Goal: Information Seeking & Learning: Learn about a topic

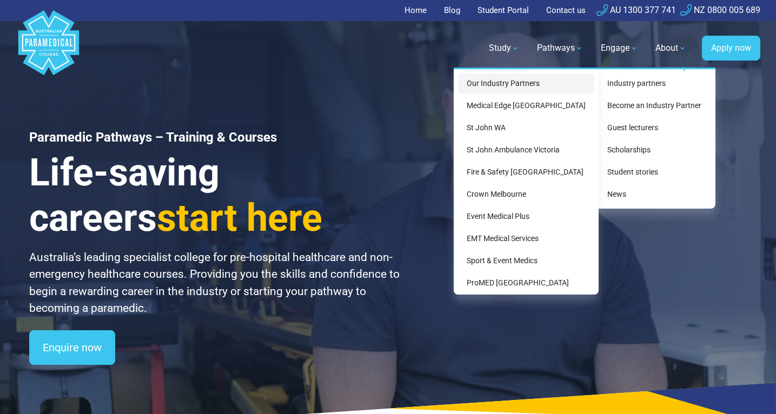
click at [536, 84] on link "Our Industry Partners" at bounding box center [526, 84] width 136 height 20
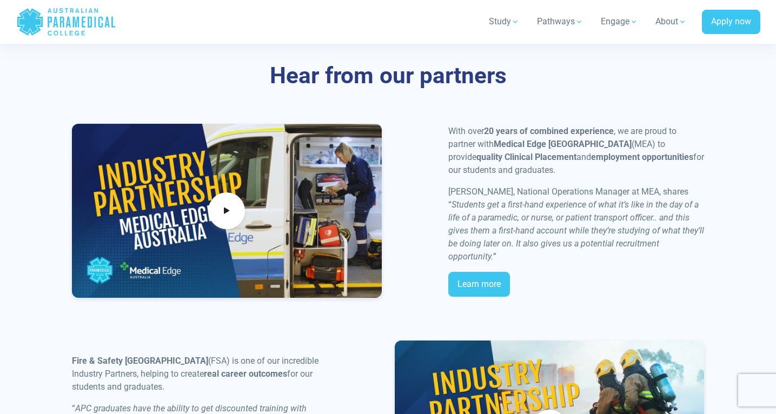
scroll to position [4311, 0]
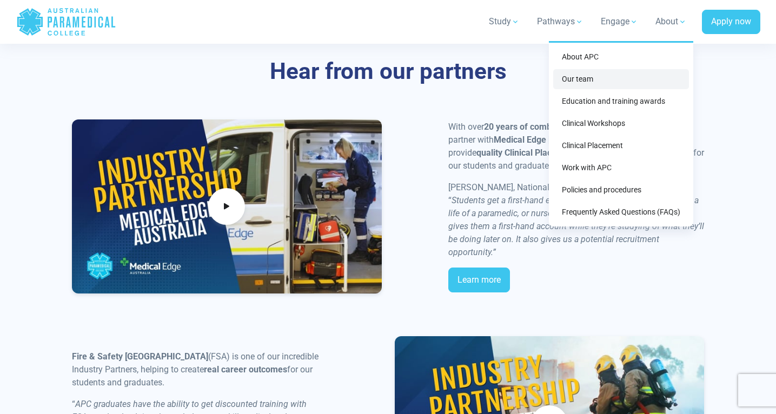
click at [587, 74] on link "Our team" at bounding box center [621, 79] width 136 height 20
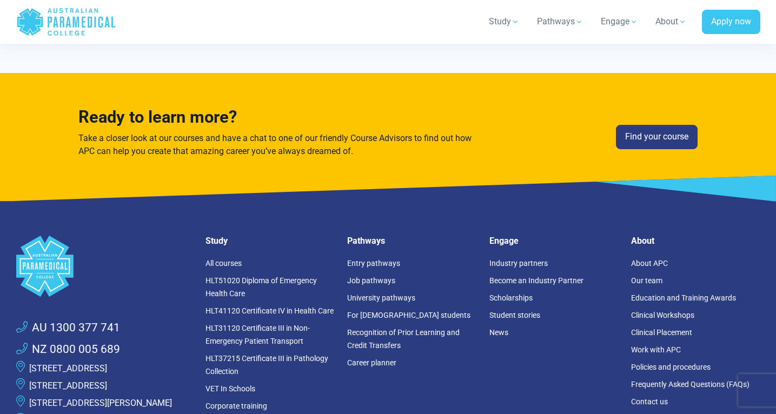
scroll to position [5019, 0]
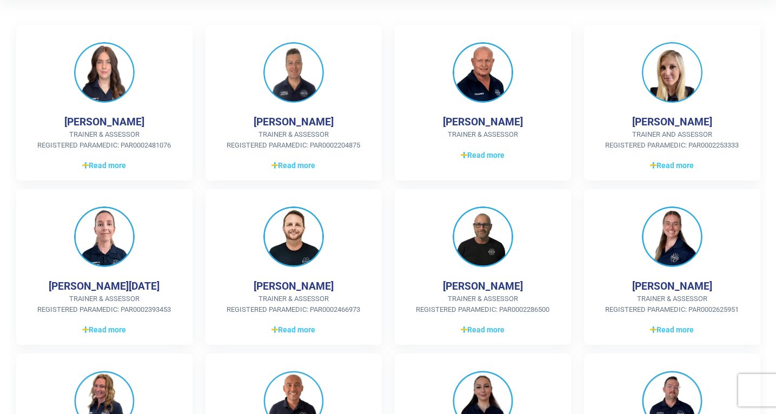
scroll to position [283, 0]
click at [583, 199] on div "Jennifer Prendergast Trainer & Assessor Registered Paramedic: PAR0002625951 NZ …" at bounding box center [672, 267] width 189 height 156
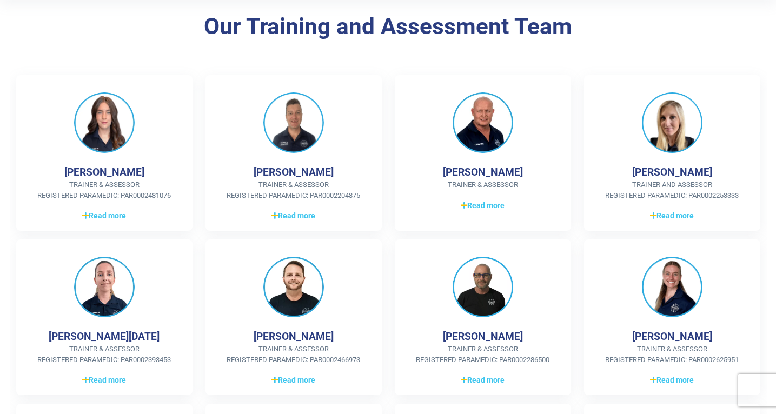
scroll to position [243, 0]
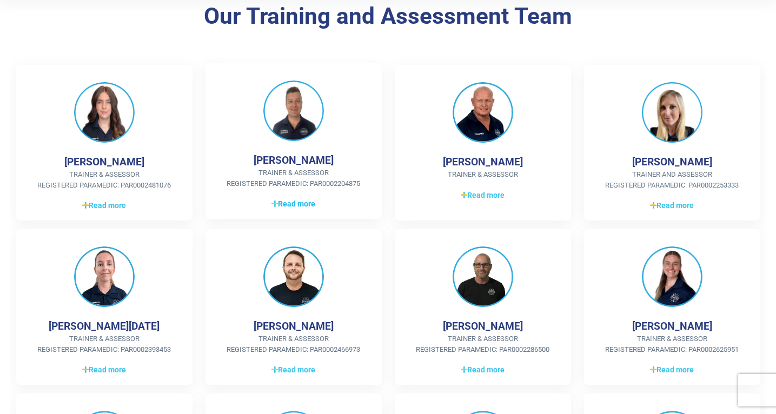
click at [296, 203] on span "Read more" at bounding box center [294, 204] width 44 height 11
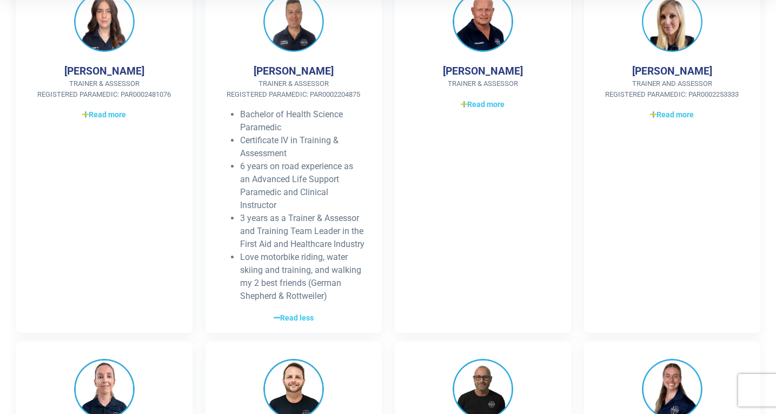
scroll to position [334, 0]
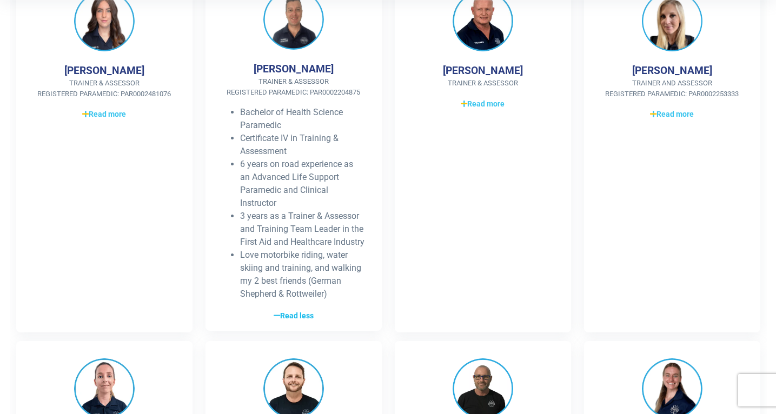
click at [296, 322] on span "Read less" at bounding box center [294, 315] width 40 height 11
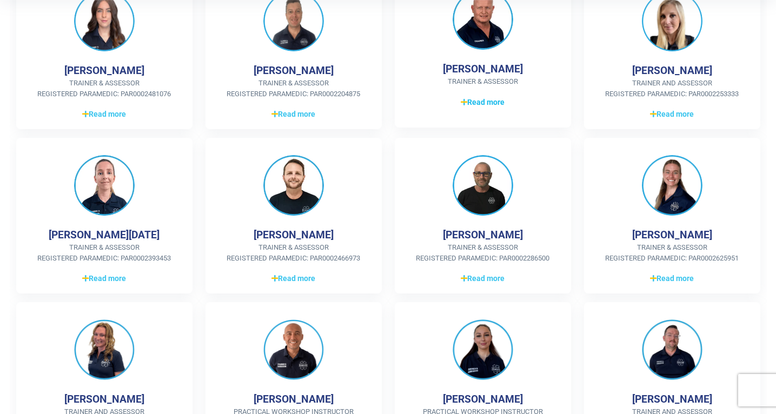
click at [491, 105] on span "Read more" at bounding box center [483, 102] width 44 height 11
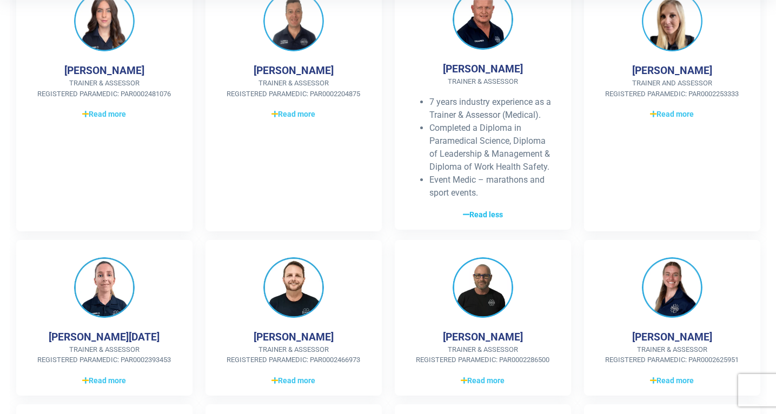
click at [485, 217] on span "Read less" at bounding box center [483, 214] width 40 height 11
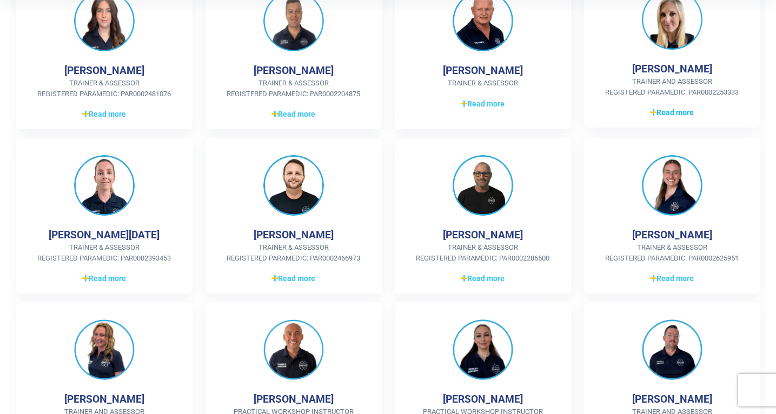
click at [674, 113] on span "Read more" at bounding box center [672, 112] width 44 height 11
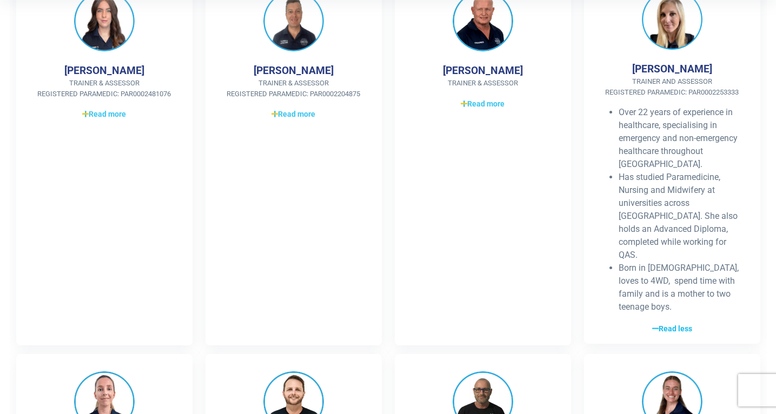
click at [672, 323] on span "Read less" at bounding box center [672, 328] width 40 height 11
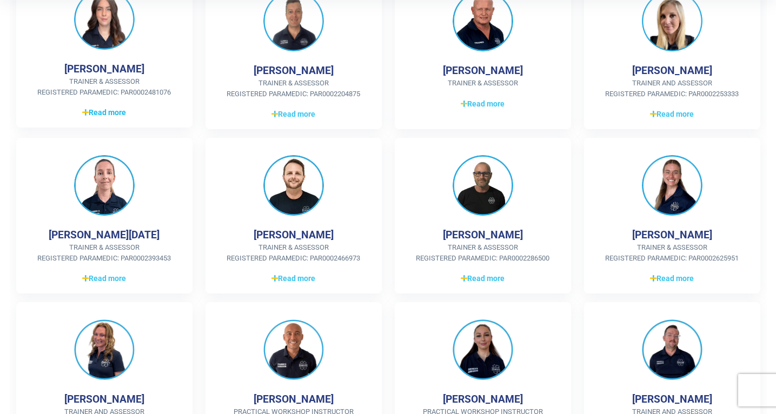
click at [107, 113] on span "Read more" at bounding box center [104, 112] width 44 height 11
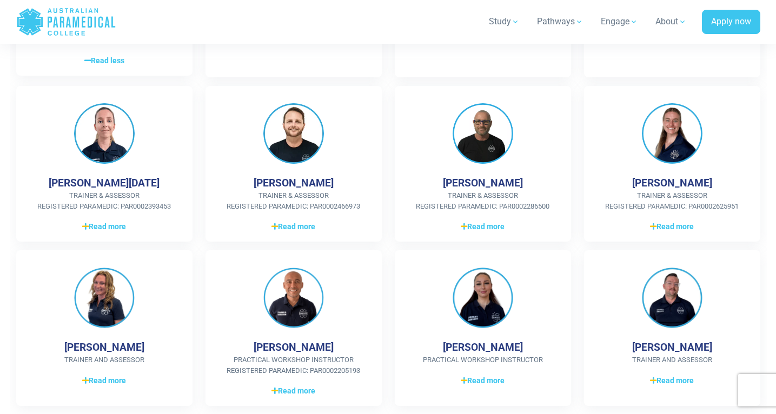
scroll to position [668, 0]
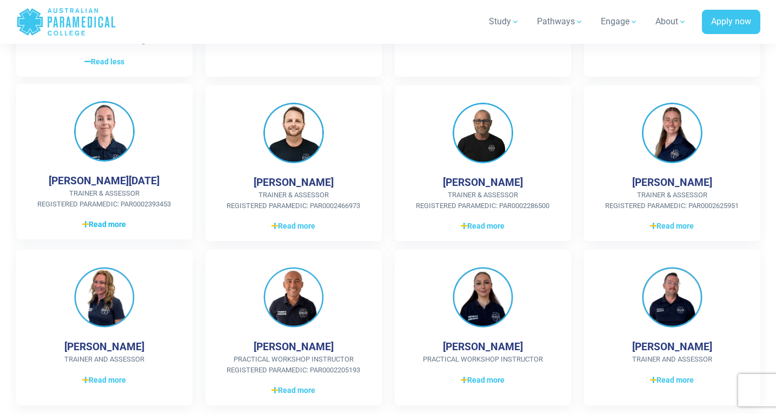
click at [110, 219] on span "Read more" at bounding box center [104, 224] width 44 height 11
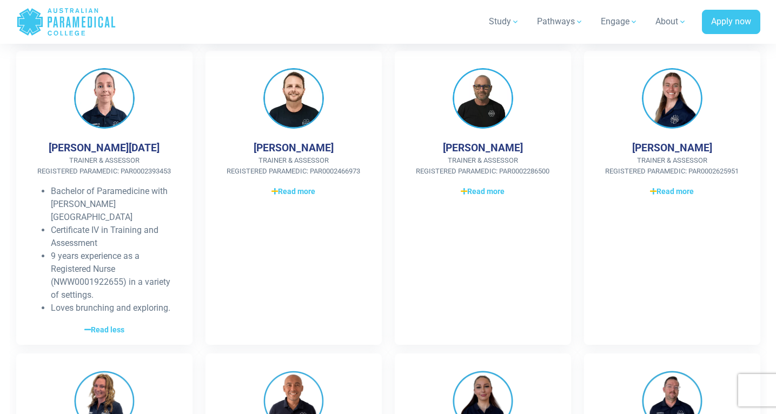
scroll to position [704, 0]
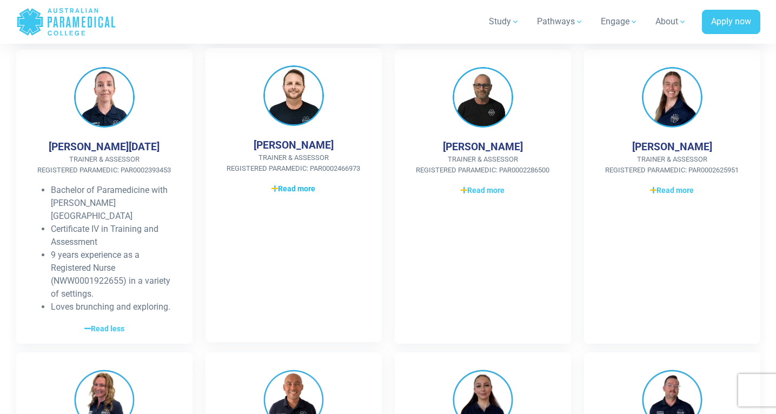
click at [299, 183] on span "Read more" at bounding box center [294, 188] width 44 height 11
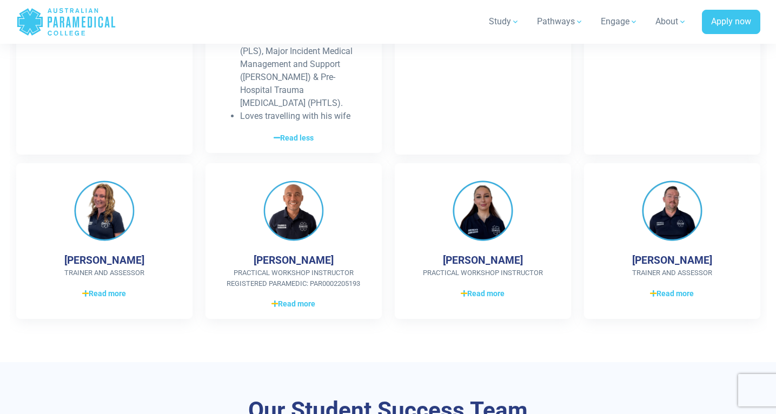
scroll to position [1098, 0]
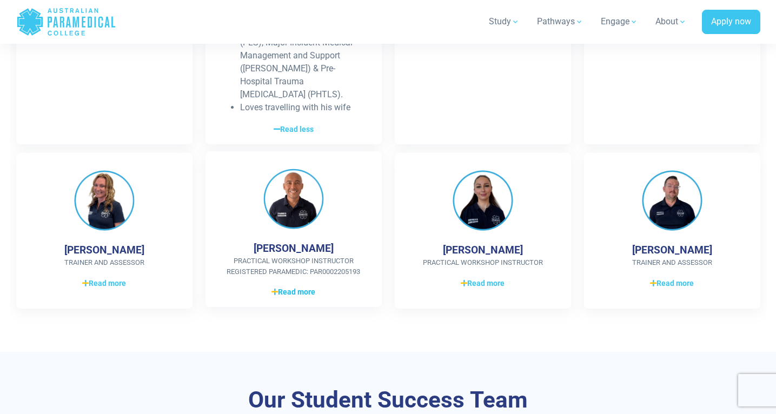
click at [295, 287] on span "Read more" at bounding box center [294, 292] width 44 height 11
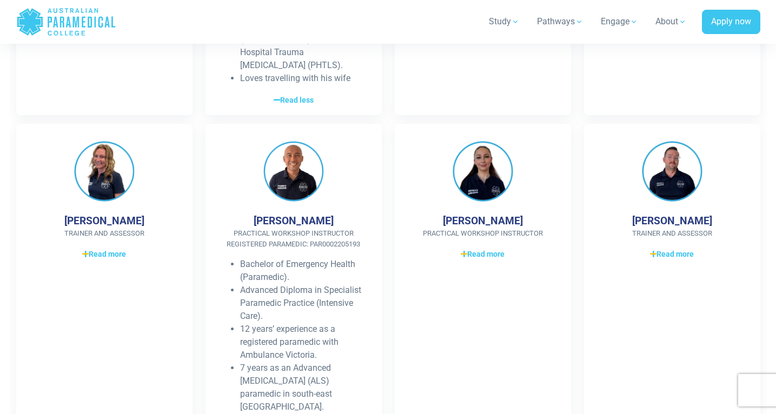
scroll to position [1121, 0]
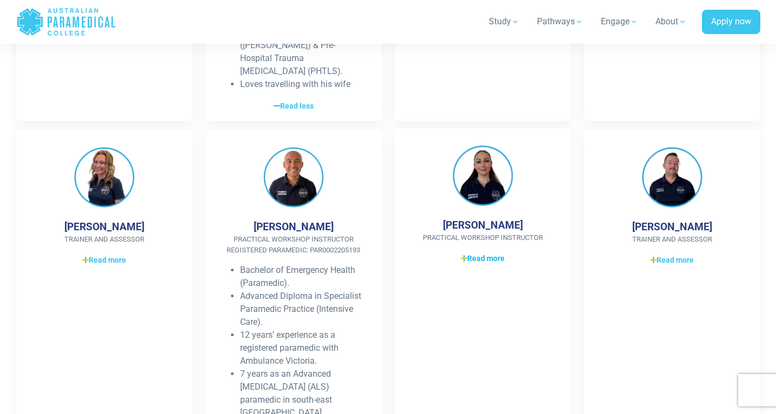
click at [483, 253] on span "Read more" at bounding box center [483, 258] width 44 height 11
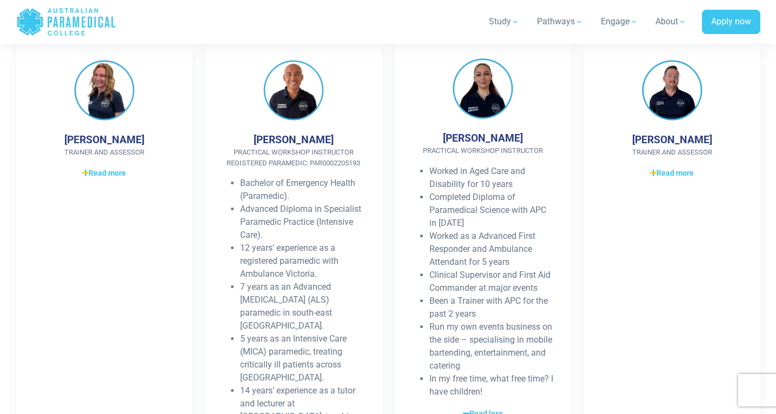
scroll to position [1210, 0]
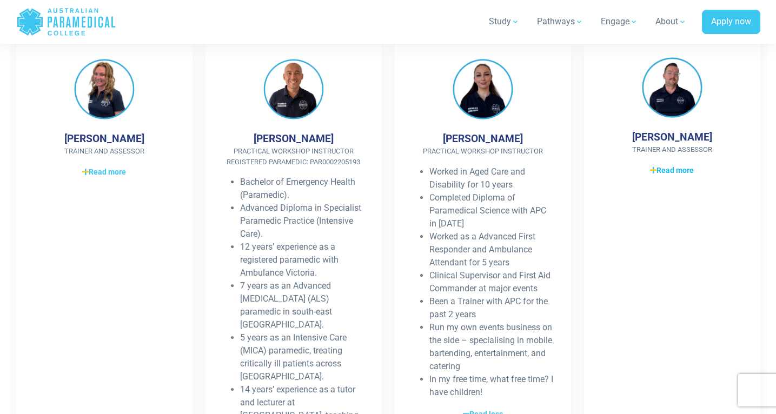
click at [666, 165] on span "Read more" at bounding box center [672, 170] width 44 height 11
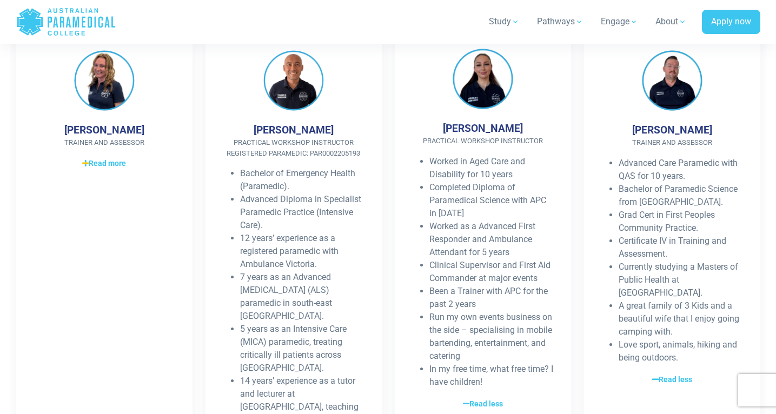
scroll to position [1221, 0]
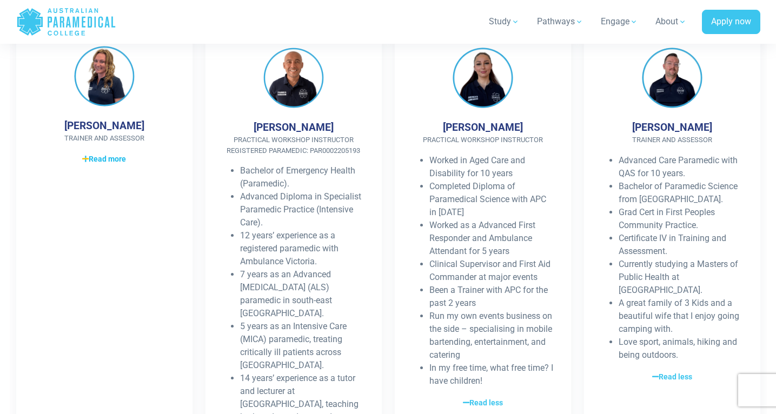
click at [121, 154] on span "Read more" at bounding box center [104, 159] width 44 height 11
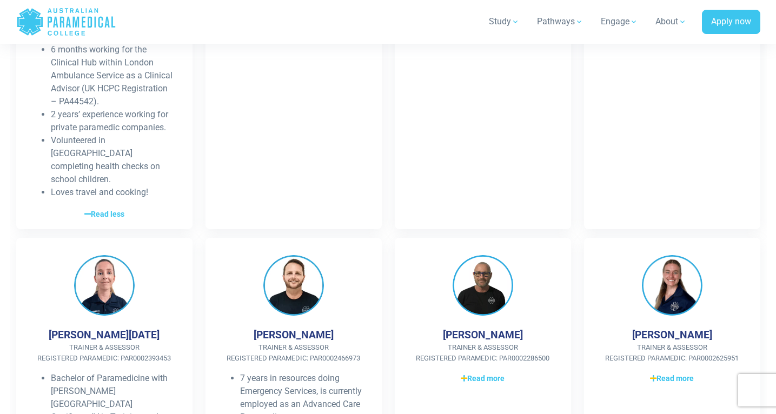
scroll to position [505, 0]
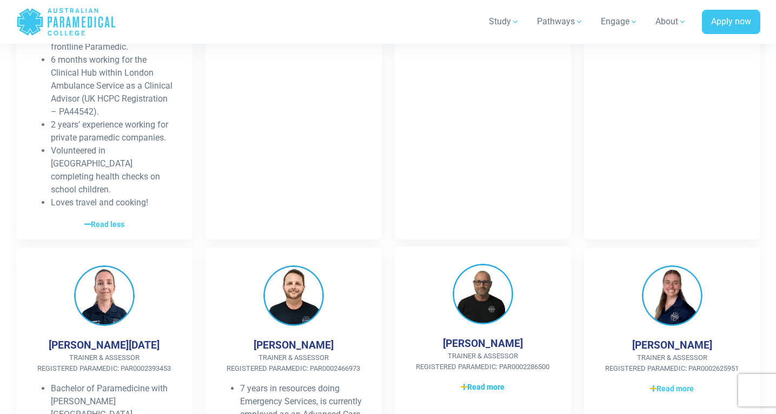
click at [485, 382] on span "Read more" at bounding box center [483, 387] width 44 height 11
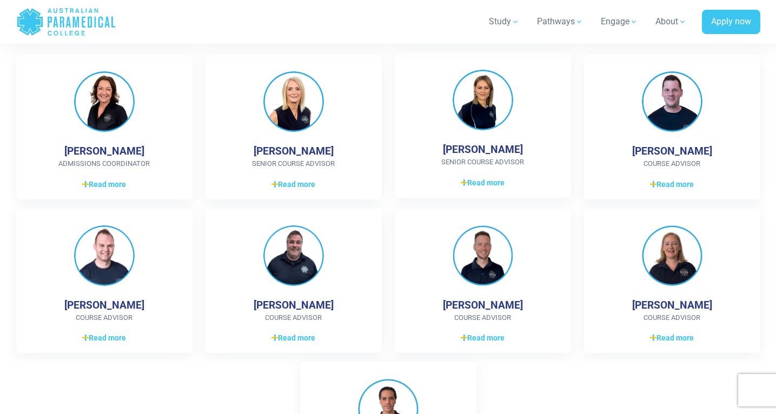
scroll to position [2216, 0]
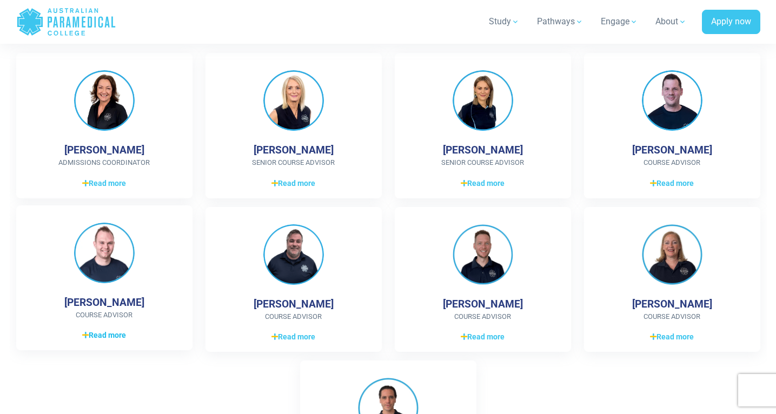
click at [115, 330] on span "Read more" at bounding box center [104, 335] width 44 height 11
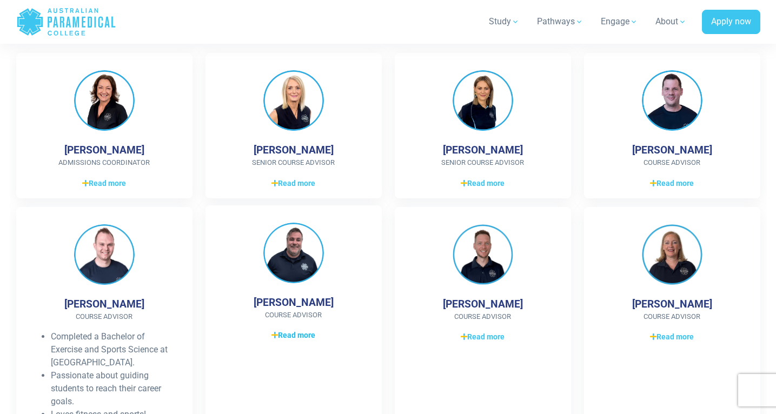
click at [289, 330] on span "Read more" at bounding box center [294, 335] width 44 height 11
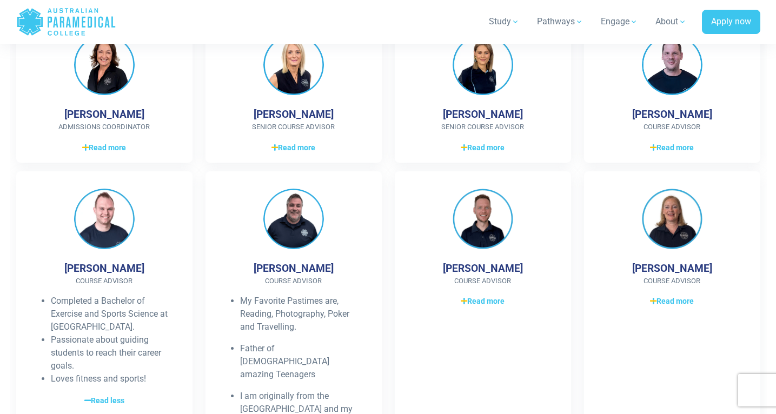
scroll to position [2252, 0]
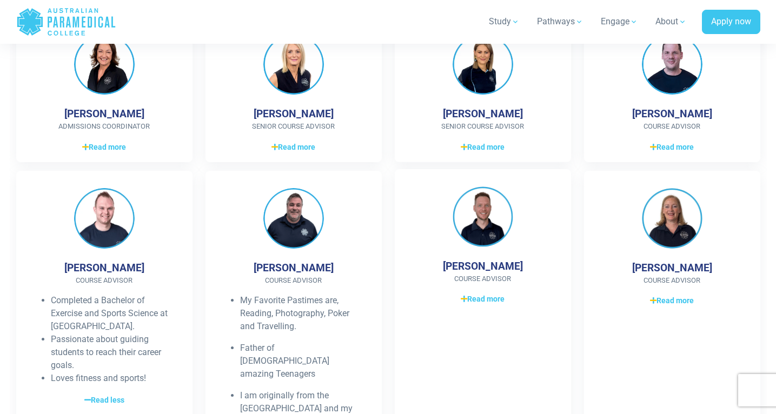
click at [480, 229] on div "Milo Dokmanovic Course Advisor Passionate about guiding students on their path …" at bounding box center [483, 356] width 176 height 375
click at [477, 294] on span "Read more" at bounding box center [483, 299] width 44 height 11
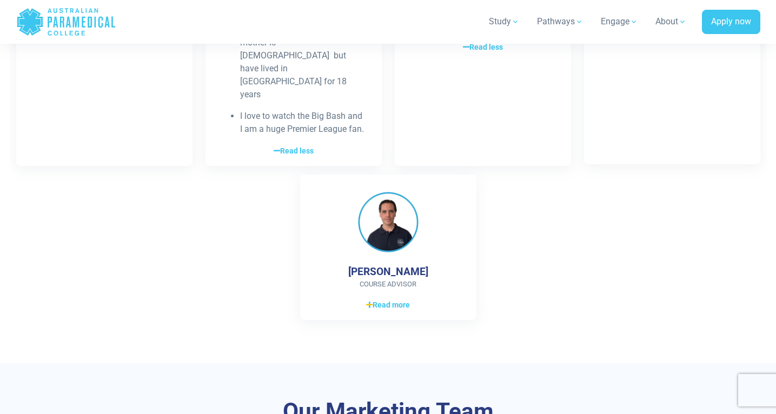
scroll to position [2632, 0]
click at [391, 298] on span "Read more" at bounding box center [388, 303] width 44 height 11
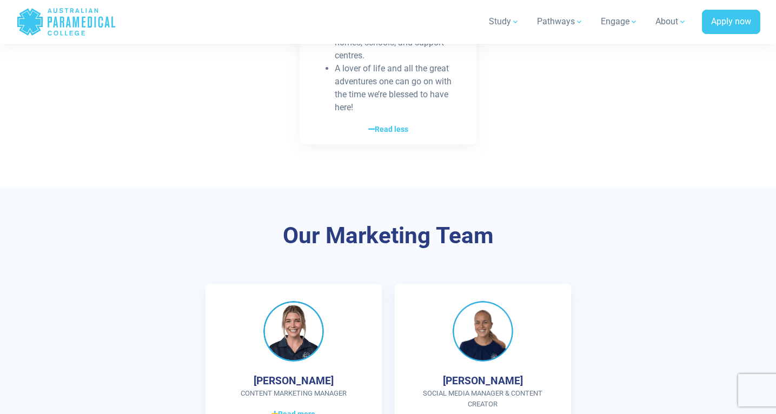
scroll to position [3025, 0]
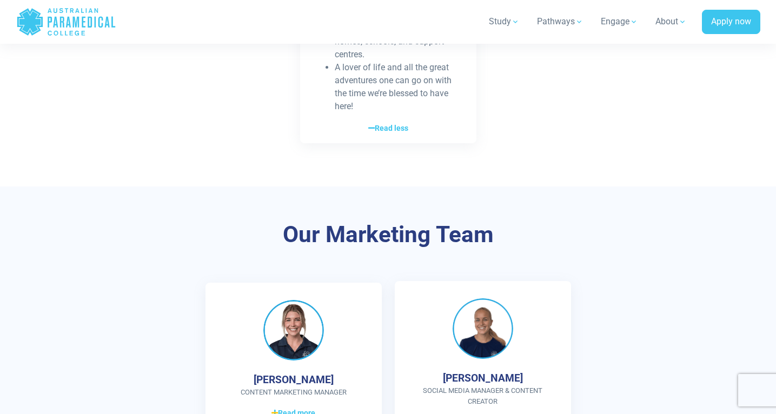
click at [486, 414] on span "Read more" at bounding box center [483, 422] width 44 height 11
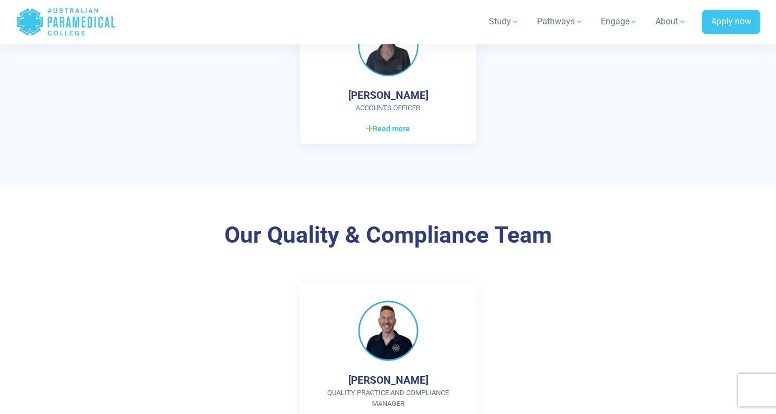
scroll to position [4054, 0]
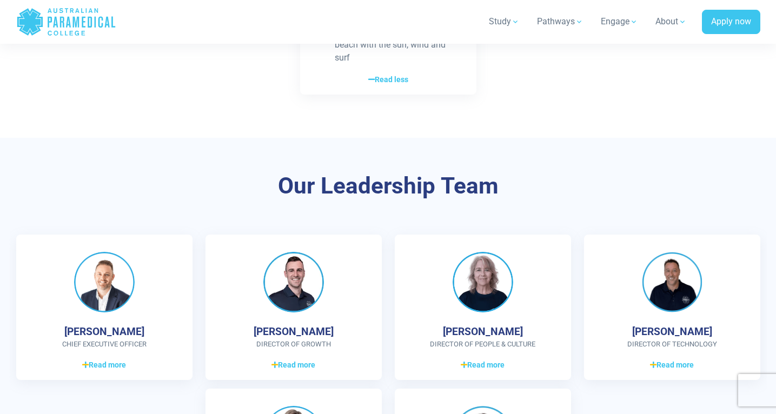
scroll to position [4683, 0]
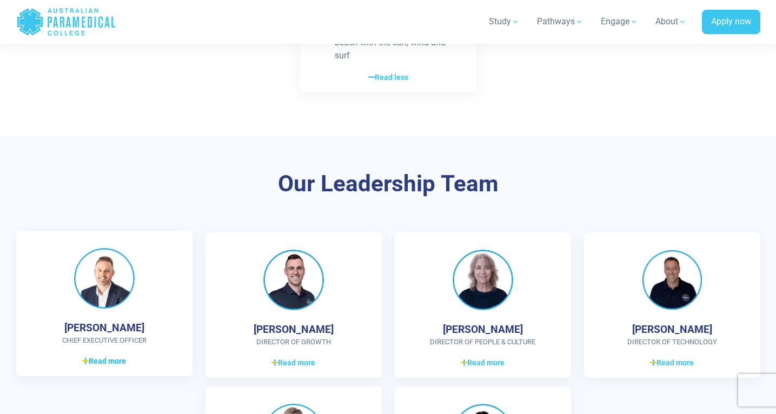
click at [105, 356] on span "Read more" at bounding box center [104, 361] width 44 height 11
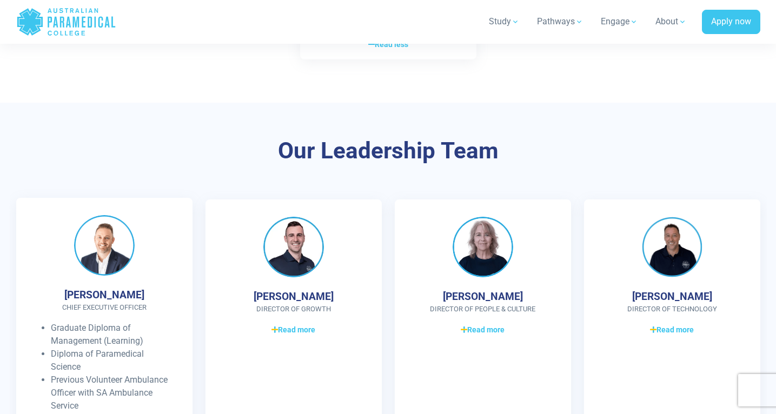
scroll to position [4721, 0]
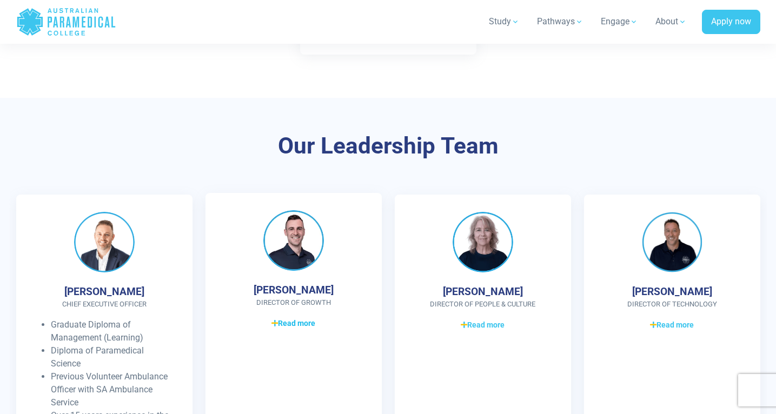
click at [307, 318] on span "Read more" at bounding box center [294, 323] width 44 height 11
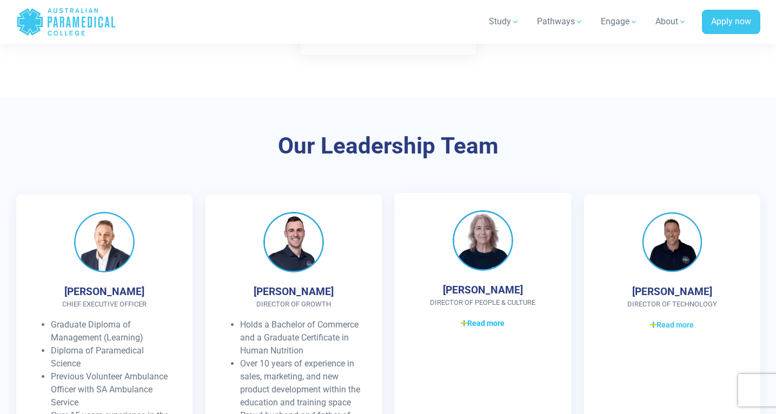
click at [497, 318] on span "Read more" at bounding box center [483, 323] width 44 height 11
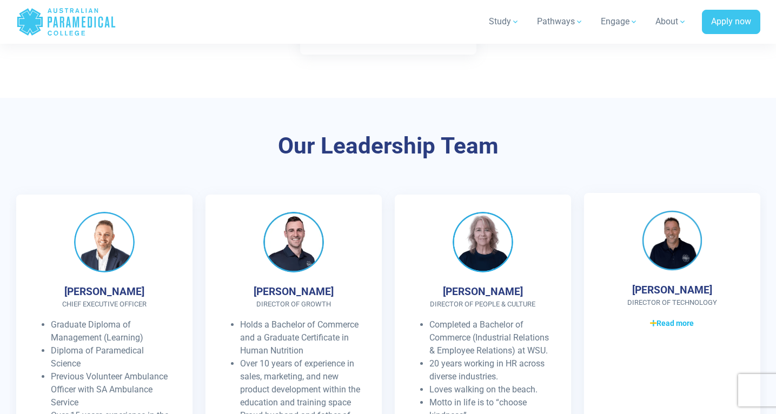
click at [669, 318] on span "Read more" at bounding box center [672, 323] width 44 height 11
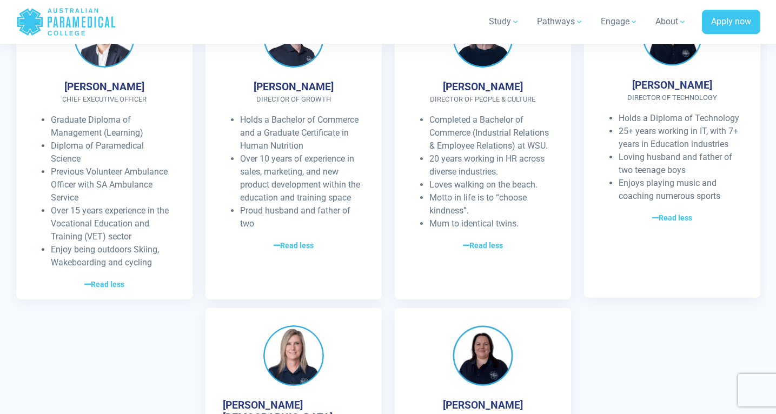
scroll to position [4946, 0]
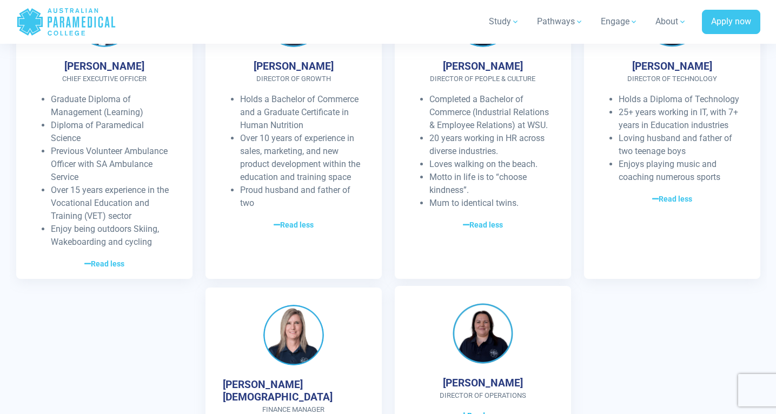
click at [495, 411] on span "Read more" at bounding box center [483, 416] width 44 height 11
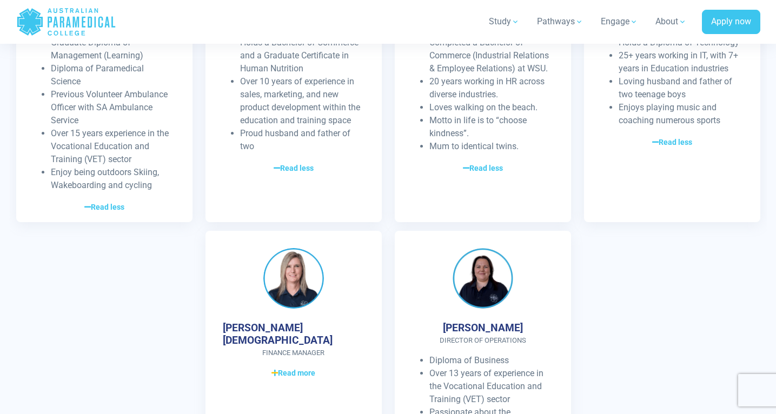
scroll to position [5012, 0]
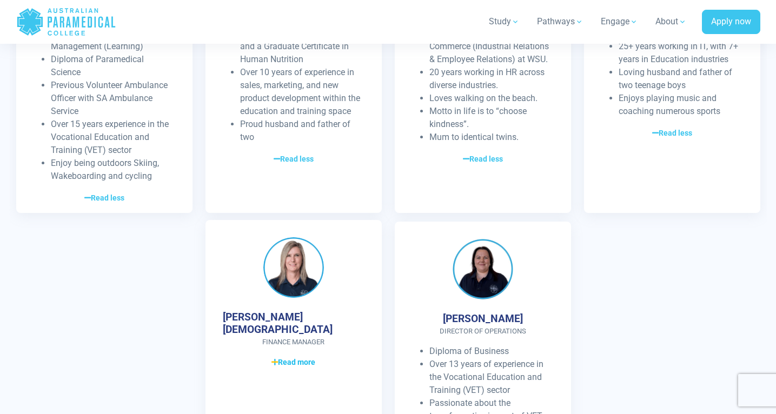
click at [302, 357] on span "Read more" at bounding box center [294, 362] width 44 height 11
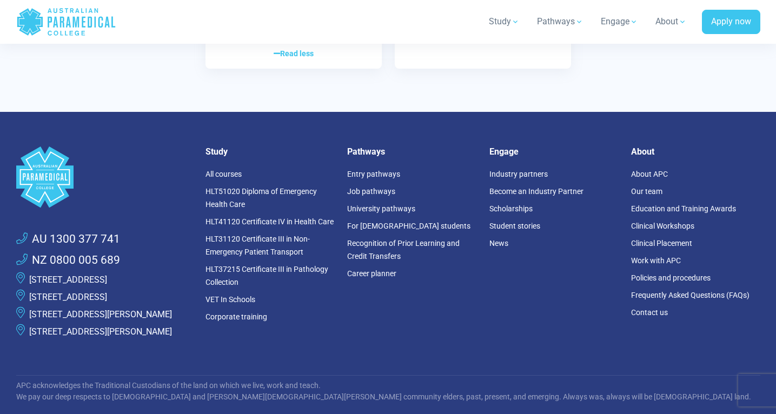
scroll to position [5494, 0]
